Goal: Obtain resource: Download file/media

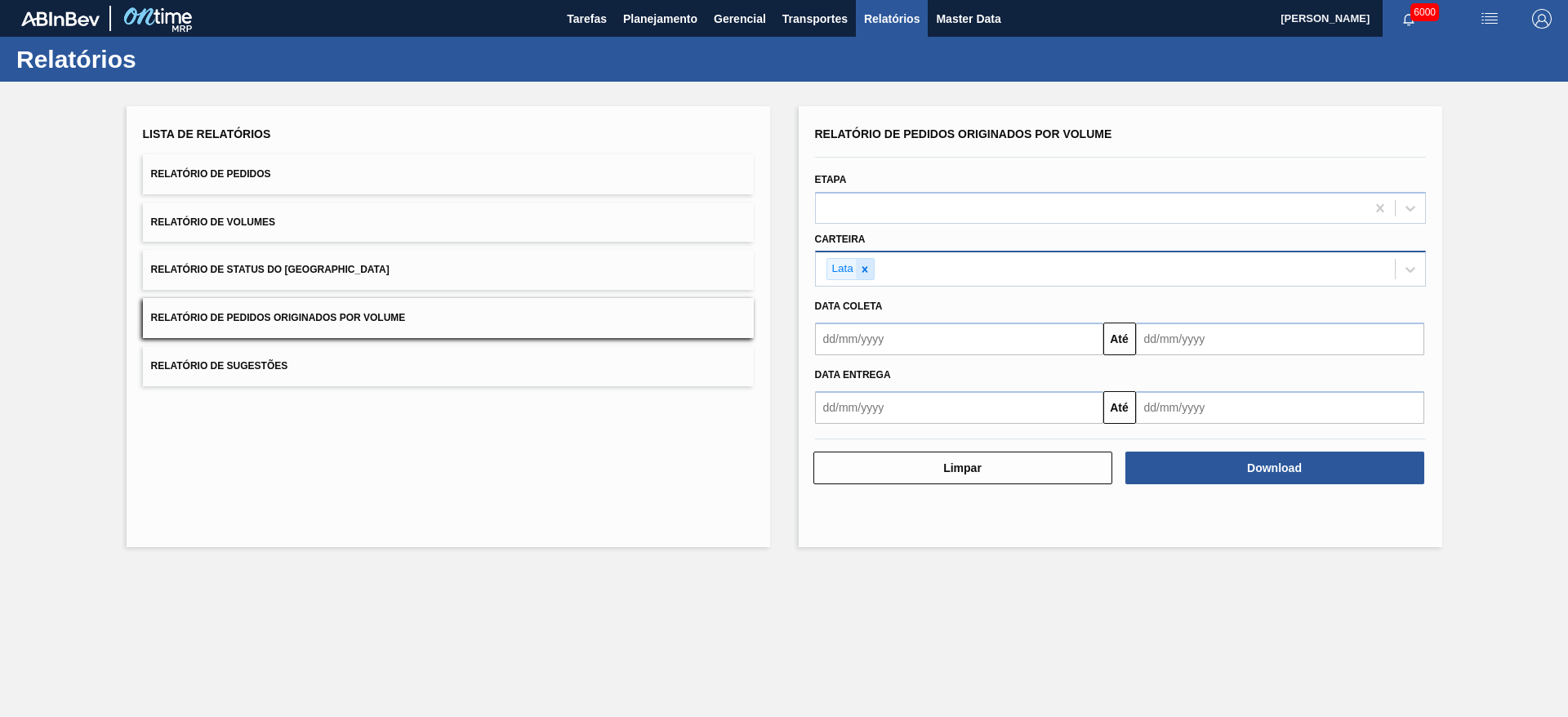
click at [867, 271] on icon at bounding box center [864, 270] width 12 height 12
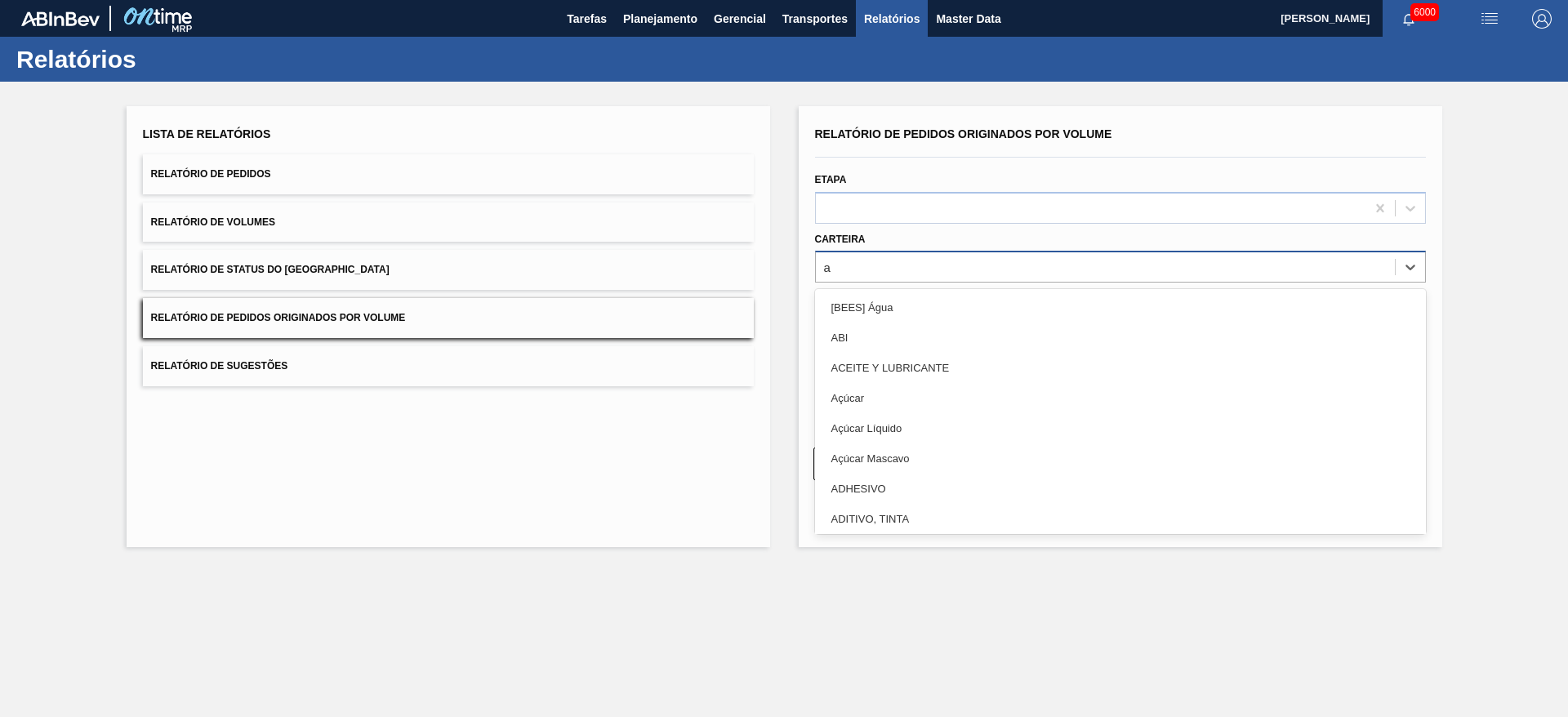
type input "ad"
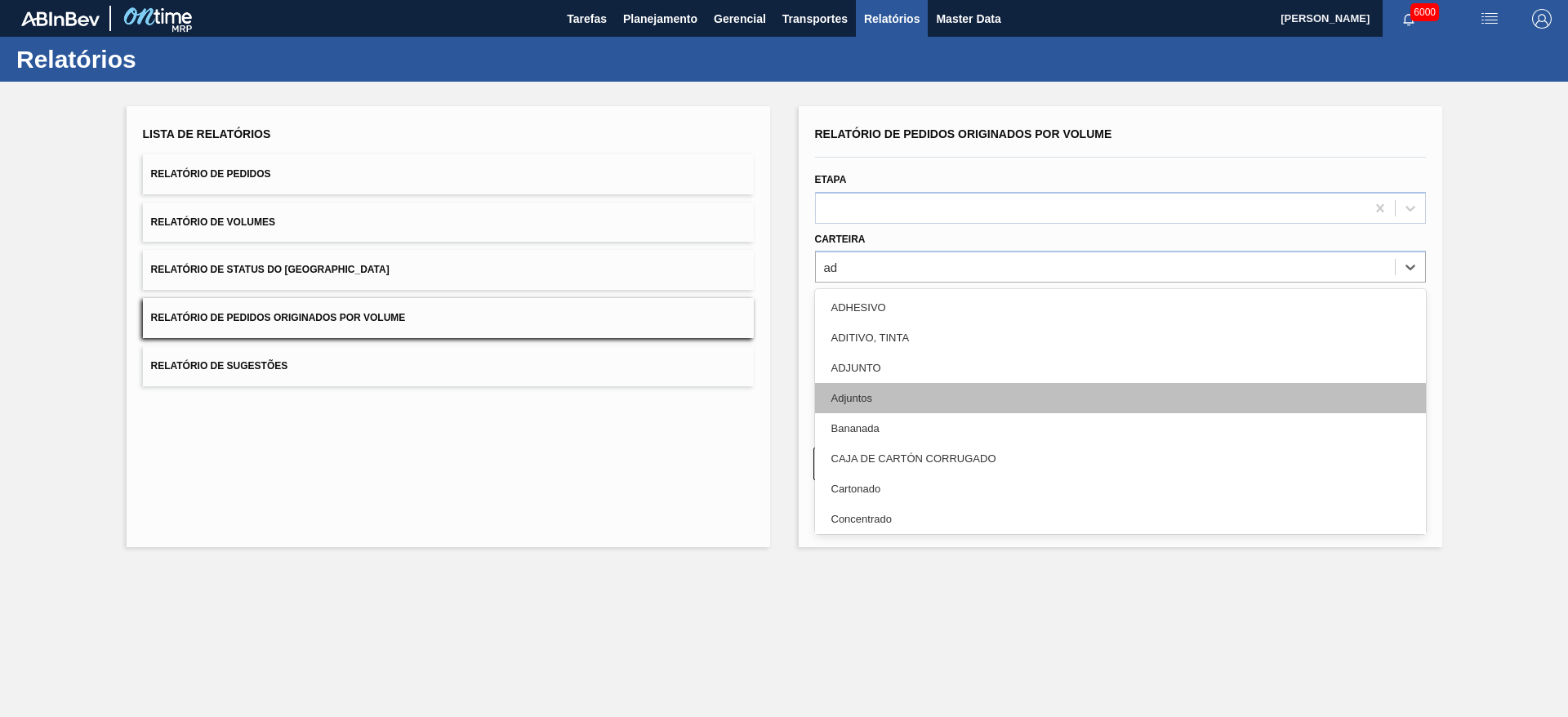
click at [884, 395] on div "Adjuntos" at bounding box center [1120, 398] width 610 height 30
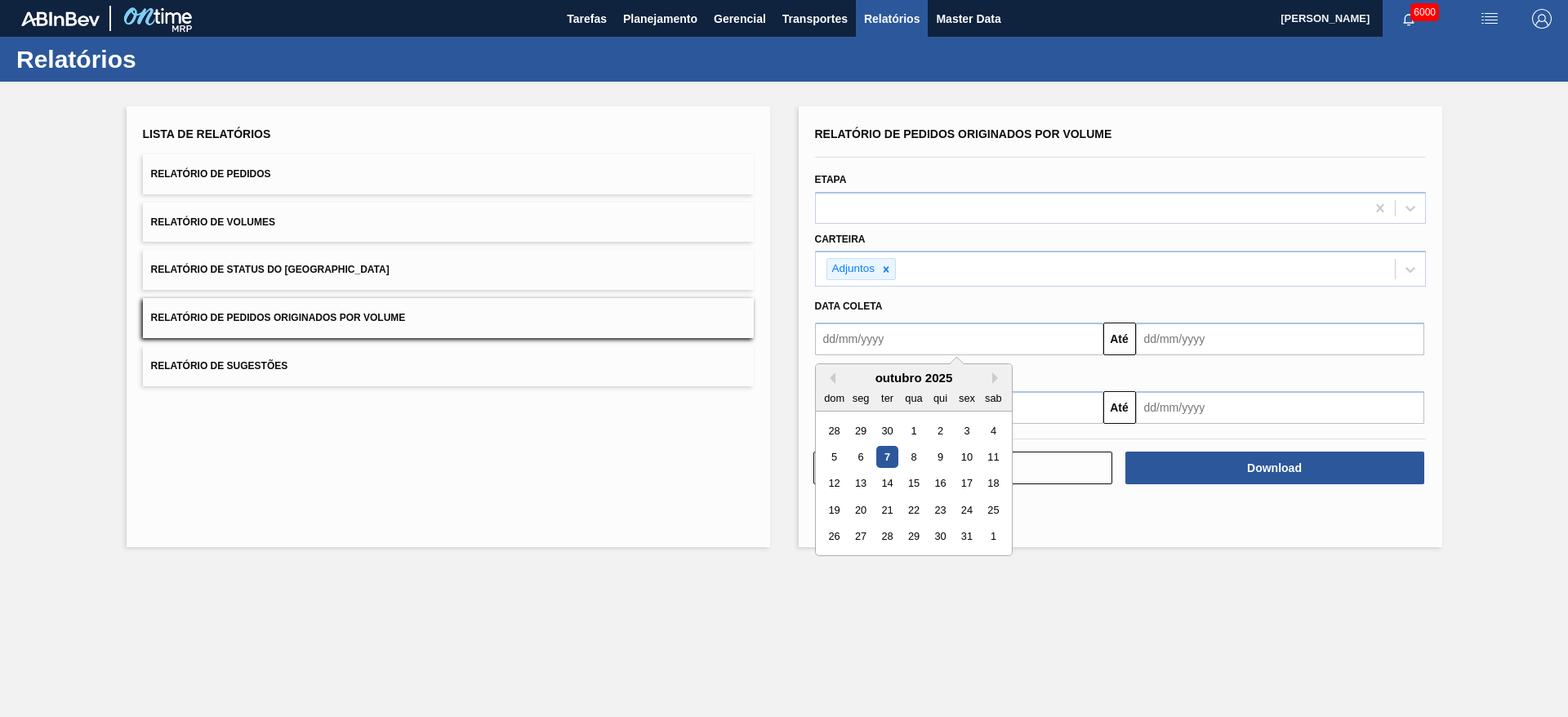
click at [913, 341] on input "text" at bounding box center [958, 338] width 288 height 33
click at [835, 374] on div "outubro 2025" at bounding box center [914, 378] width 196 height 14
click at [827, 375] on button "Previous Month" at bounding box center [829, 378] width 12 height 12
click at [859, 426] on div "1" at bounding box center [860, 430] width 22 height 22
type input "[DATE]"
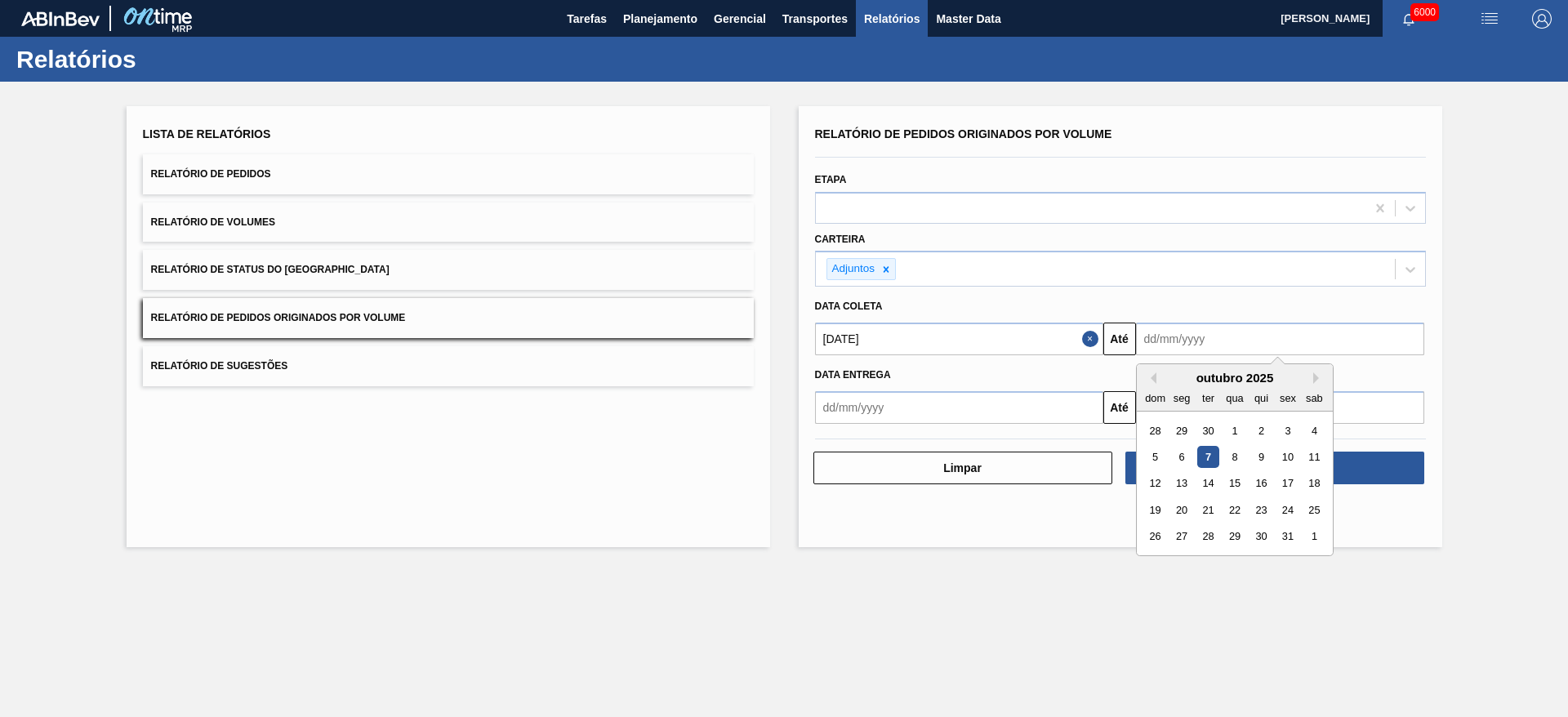
drag, startPoint x: 1262, startPoint y: 331, endPoint x: 1265, endPoint y: 340, distance: 9.5
click at [1262, 331] on input "text" at bounding box center [1280, 338] width 288 height 33
click at [1259, 535] on div "30" at bounding box center [1260, 537] width 22 height 22
type input "[DATE]"
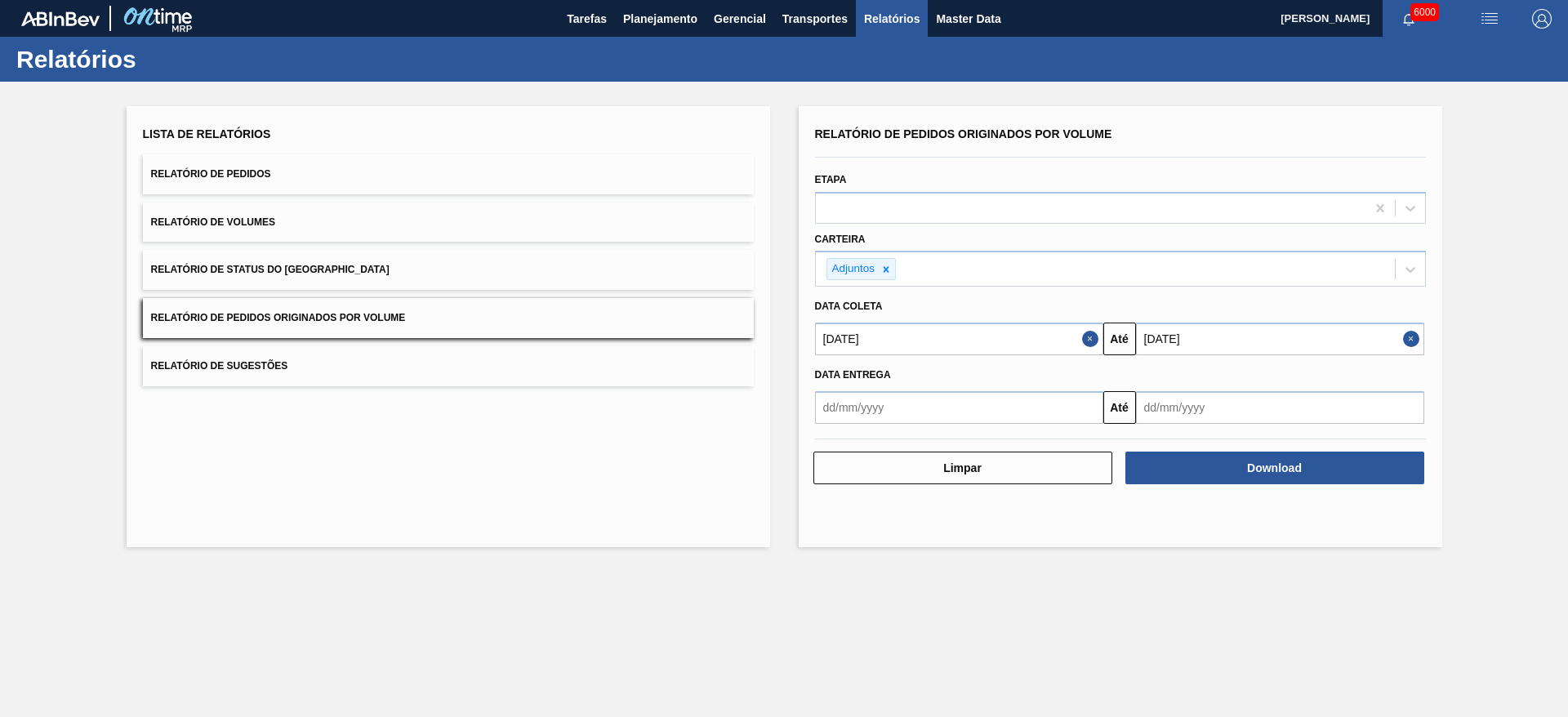
click at [1413, 334] on button "Close" at bounding box center [1414, 338] width 21 height 33
drag, startPoint x: 1173, startPoint y: 342, endPoint x: 1182, endPoint y: 358, distance: 18.4
click at [1173, 342] on input "text" at bounding box center [1280, 338] width 288 height 33
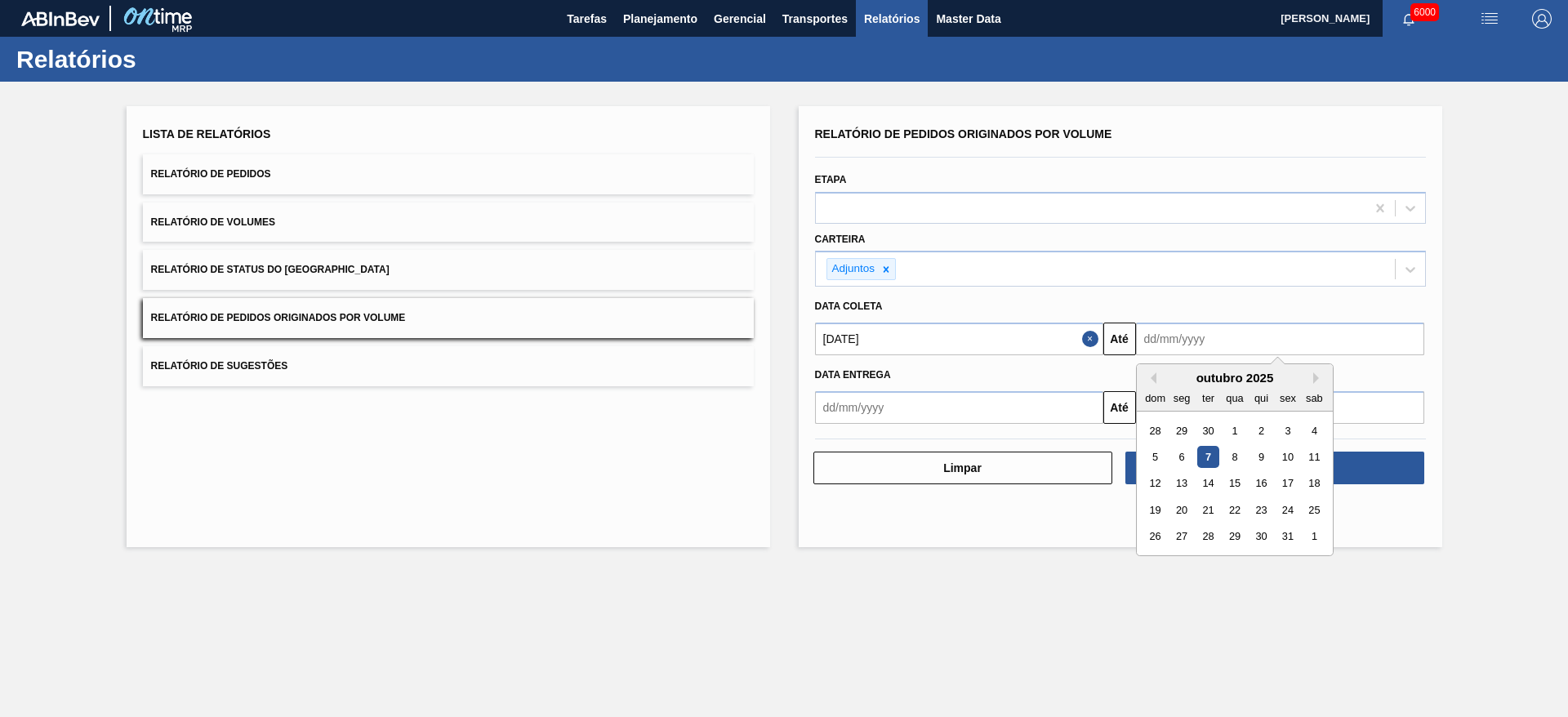
click at [1287, 528] on div "31" at bounding box center [1287, 537] width 22 height 22
type input "[DATE]"
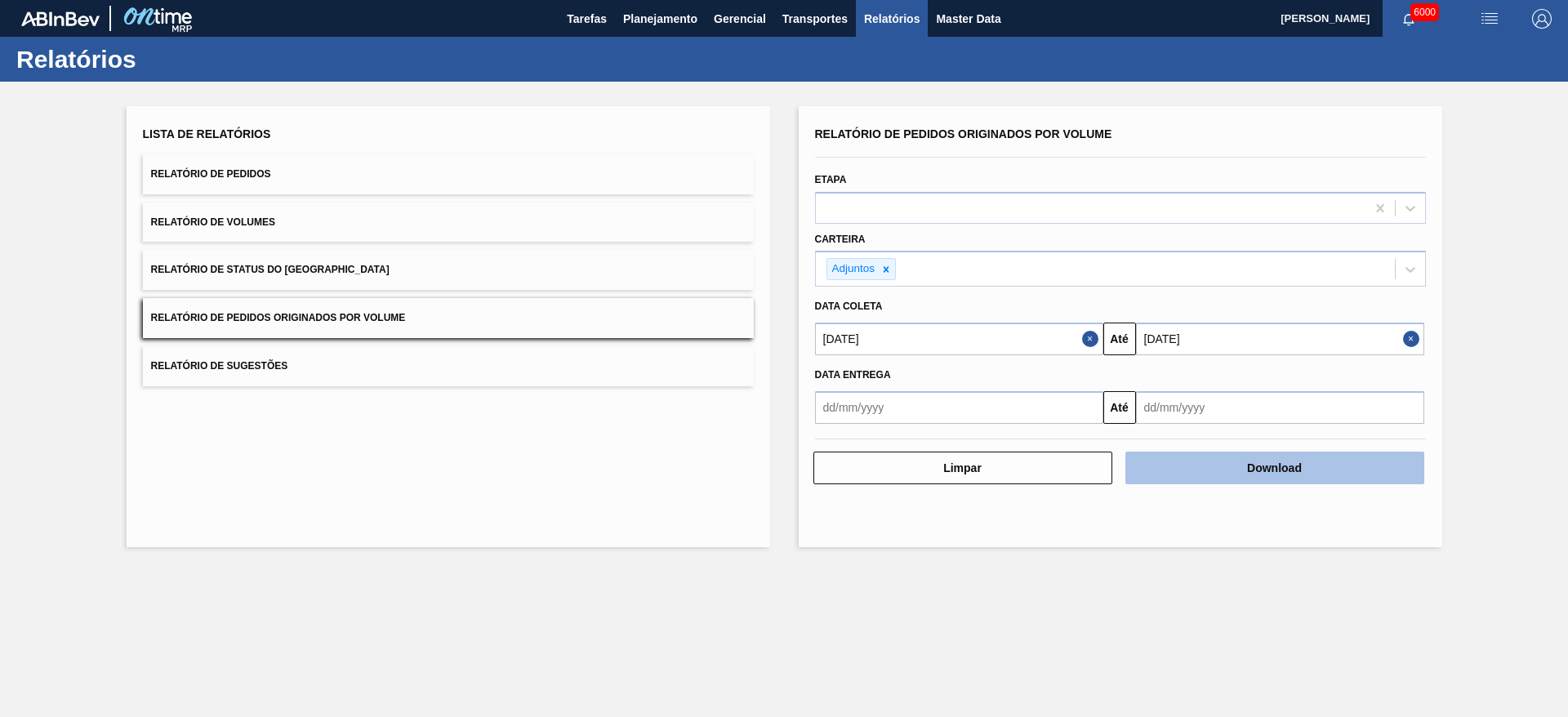
click at [1319, 467] on button "Download" at bounding box center [1274, 468] width 299 height 33
click at [1528, 593] on main "Tarefas Planejamento Gerencial Transportes Relatórios Master Data [PERSON_NAME]…" at bounding box center [784, 358] width 1568 height 717
click at [1418, 9] on span "6000" at bounding box center [1424, 13] width 29 height 18
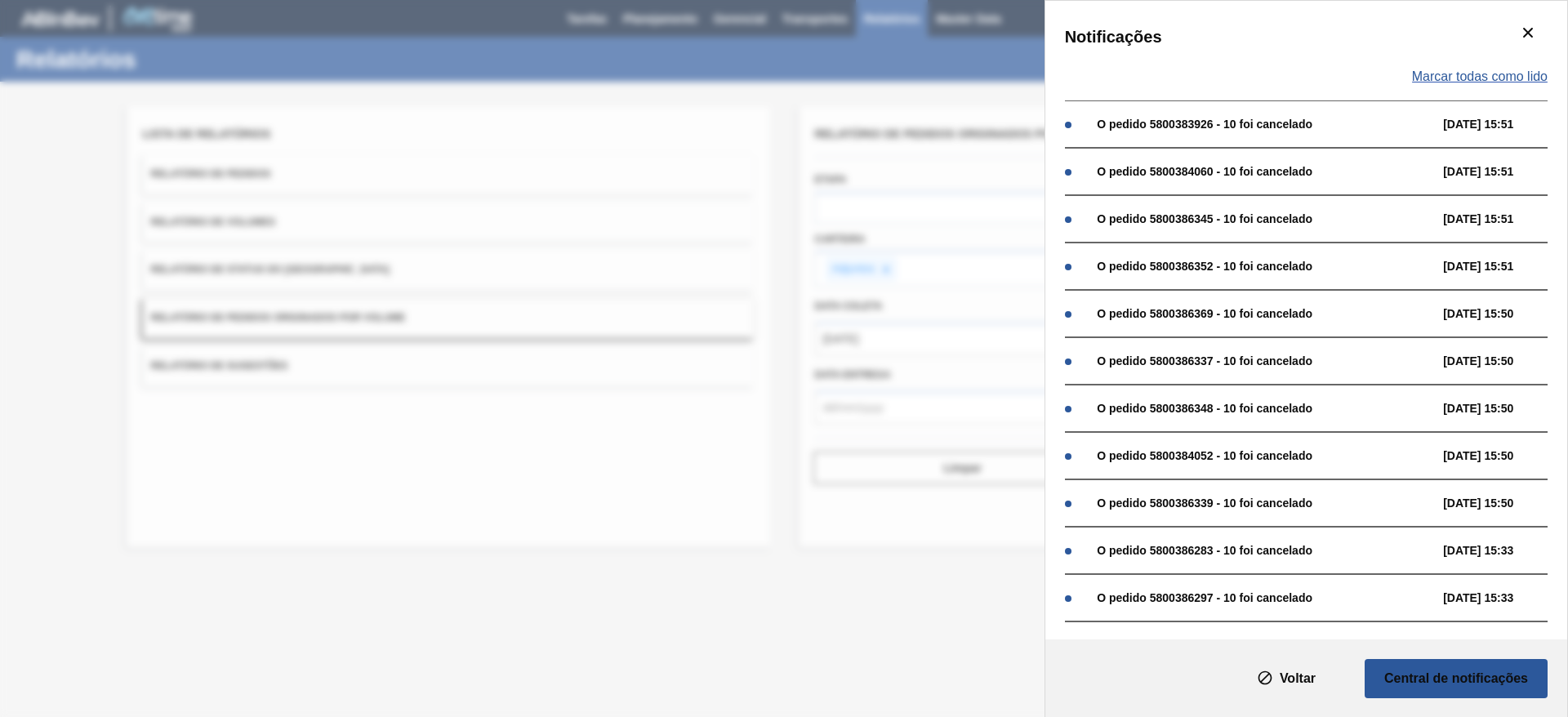
click at [1502, 67] on div "Marcar todas como lido" at bounding box center [1306, 76] width 483 height 47
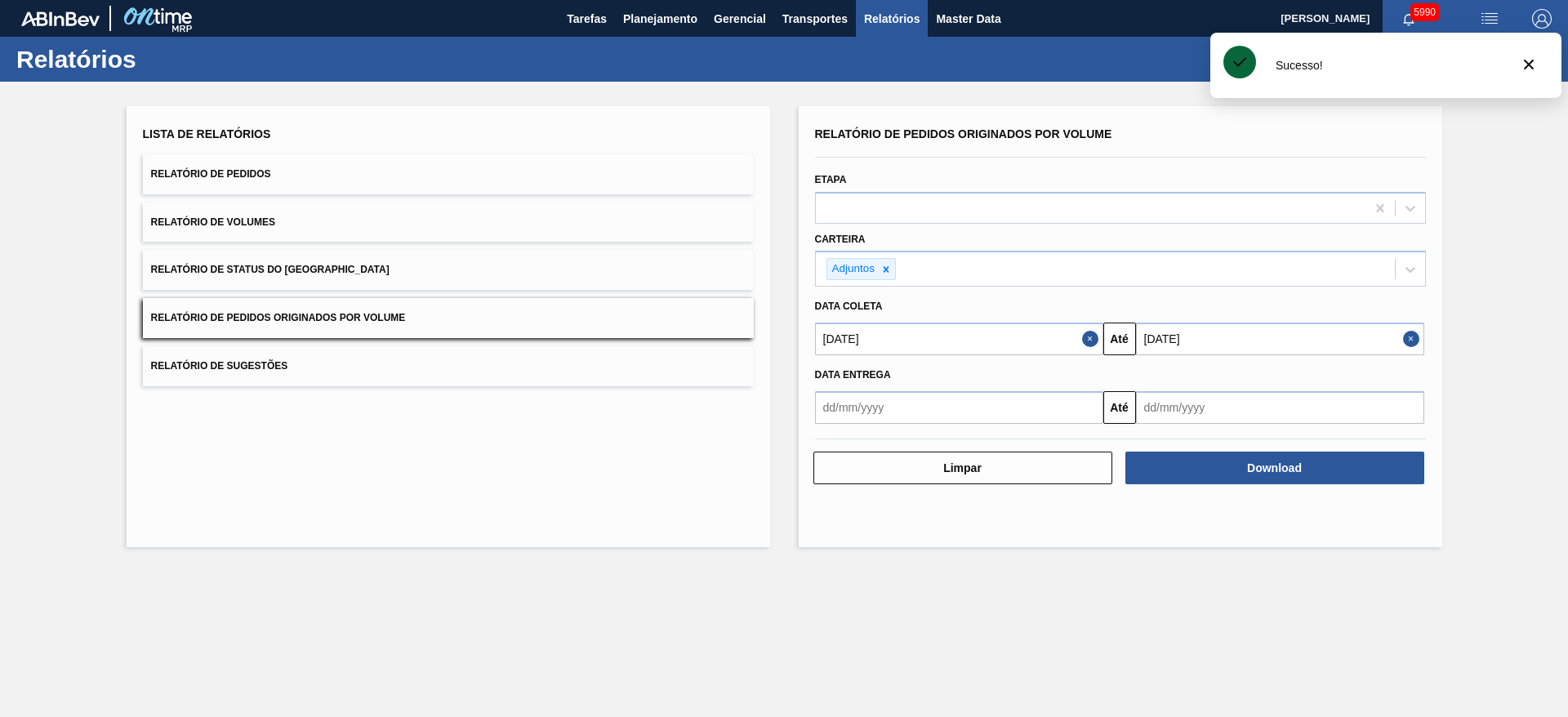
click at [1008, 609] on main "Tarefas Planejamento Gerencial Transportes Relatórios Master Data [PERSON_NAME]…" at bounding box center [784, 358] width 1568 height 717
